Goal: Book appointment/travel/reservation

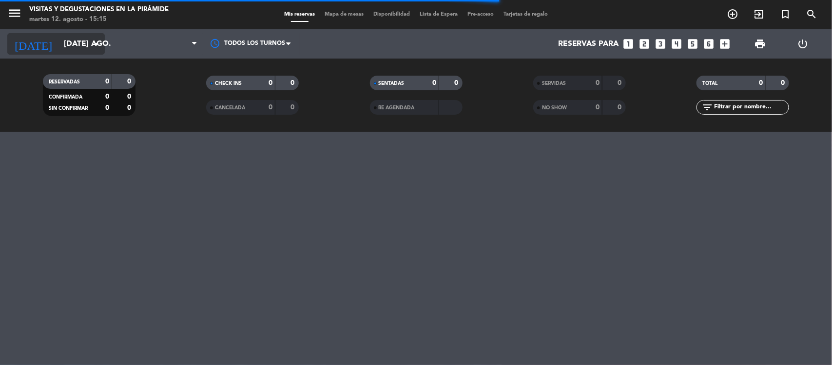
click at [87, 40] on input "[DATE] ago." at bounding box center [110, 44] width 103 height 19
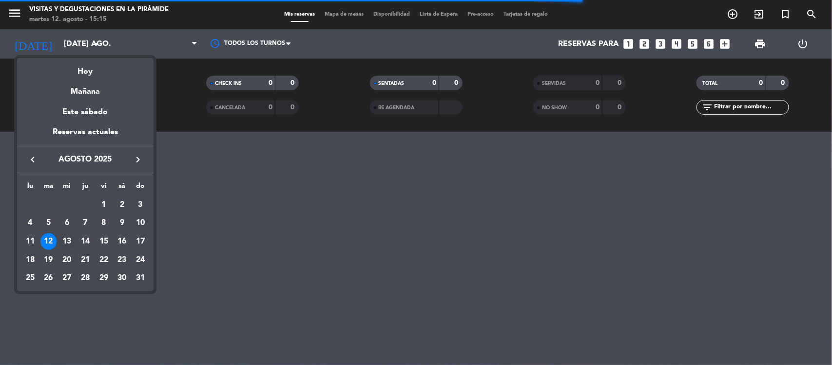
click at [64, 235] on div "13" at bounding box center [66, 241] width 17 height 17
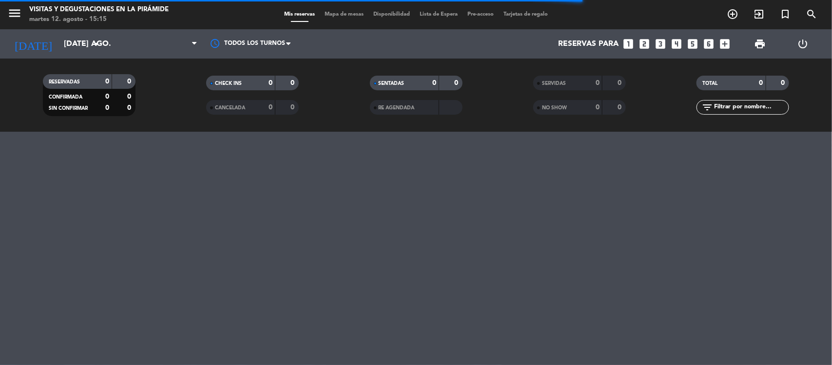
type input "mié. 13 ago."
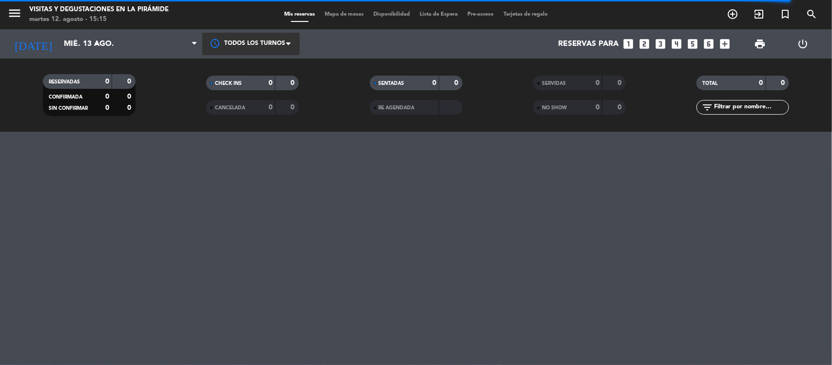
click at [257, 39] on div at bounding box center [250, 44] width 97 height 22
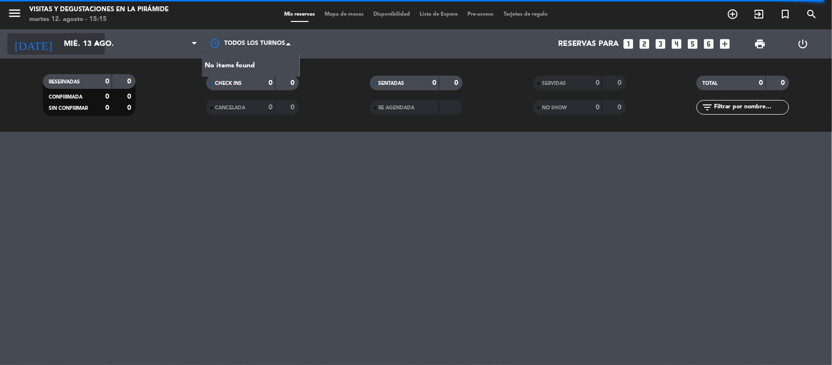
click at [88, 45] on input "mié. 13 ago." at bounding box center [110, 44] width 103 height 19
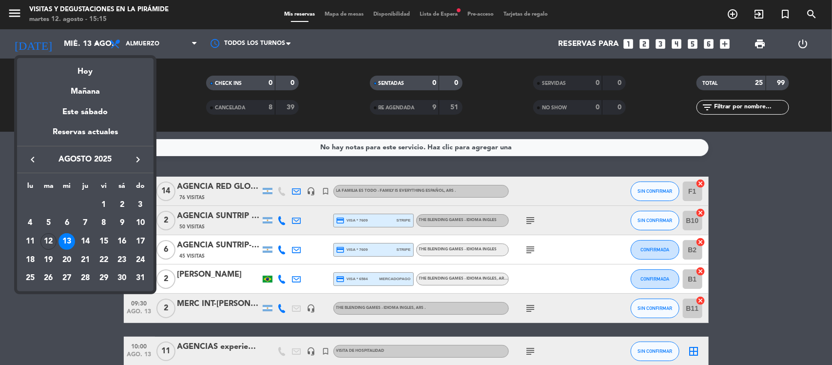
click at [774, 256] on div at bounding box center [416, 182] width 832 height 365
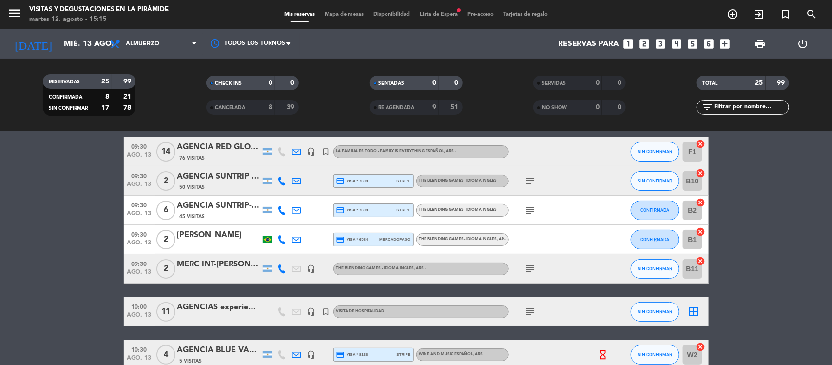
scroll to position [61, 0]
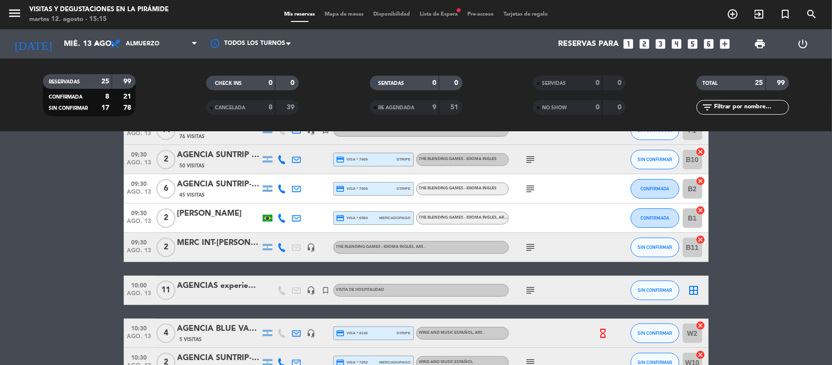
click at [234, 288] on div "AGENCIAS experiencia celta" at bounding box center [218, 285] width 83 height 13
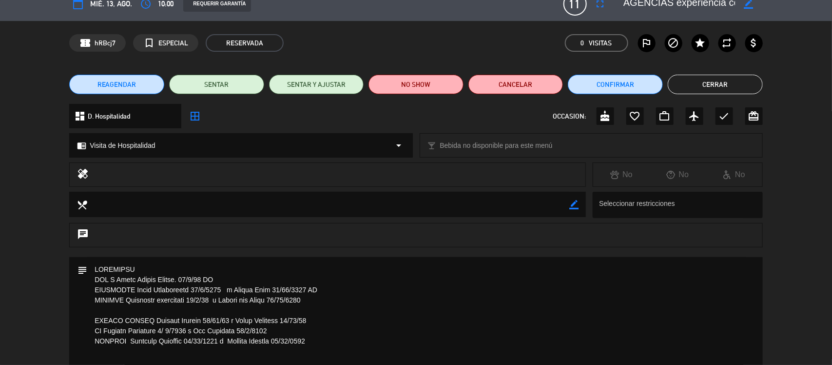
scroll to position [0, 0]
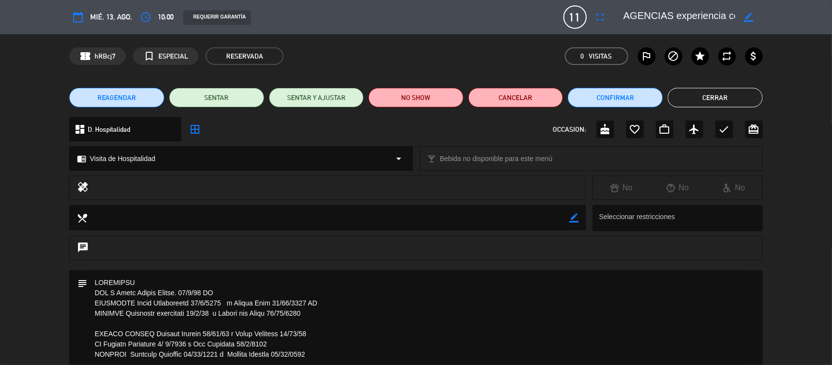
click at [78, 15] on icon "calendar_today" at bounding box center [78, 17] width 12 height 12
